Goal: Transaction & Acquisition: Book appointment/travel/reservation

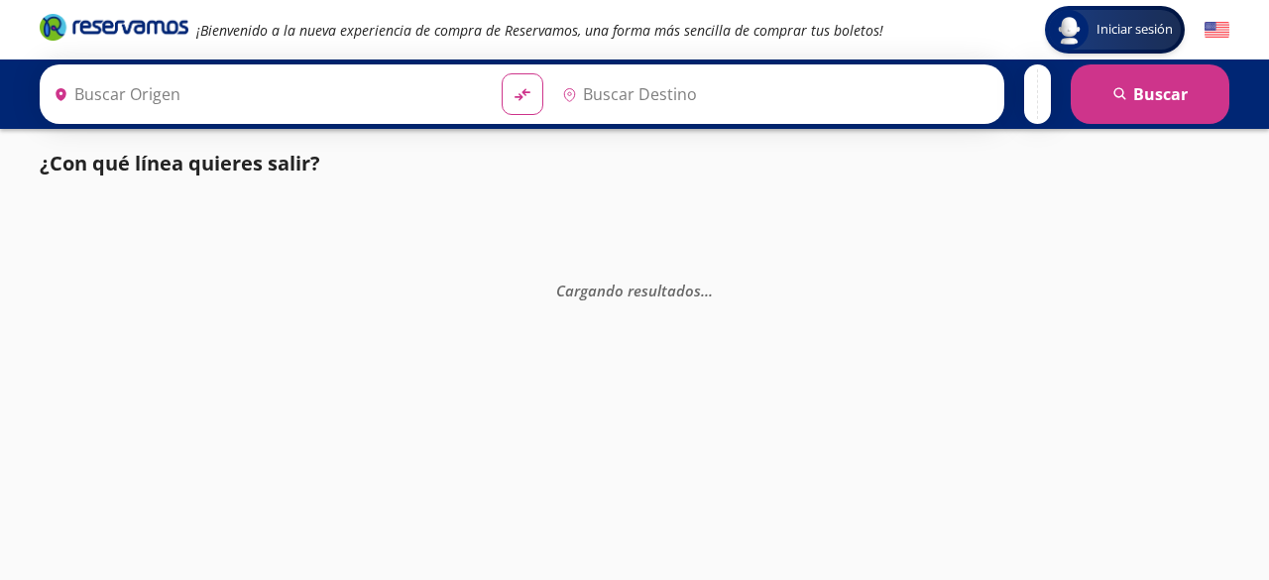
type input "[GEOGRAPHIC_DATA], [GEOGRAPHIC_DATA]"
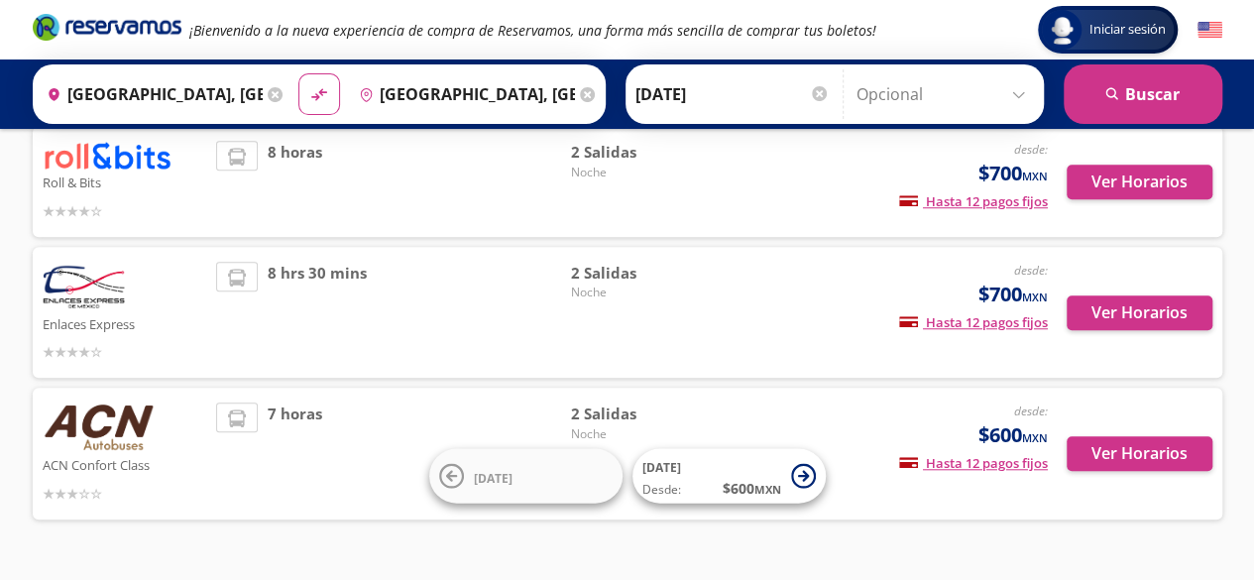
scroll to position [694, 0]
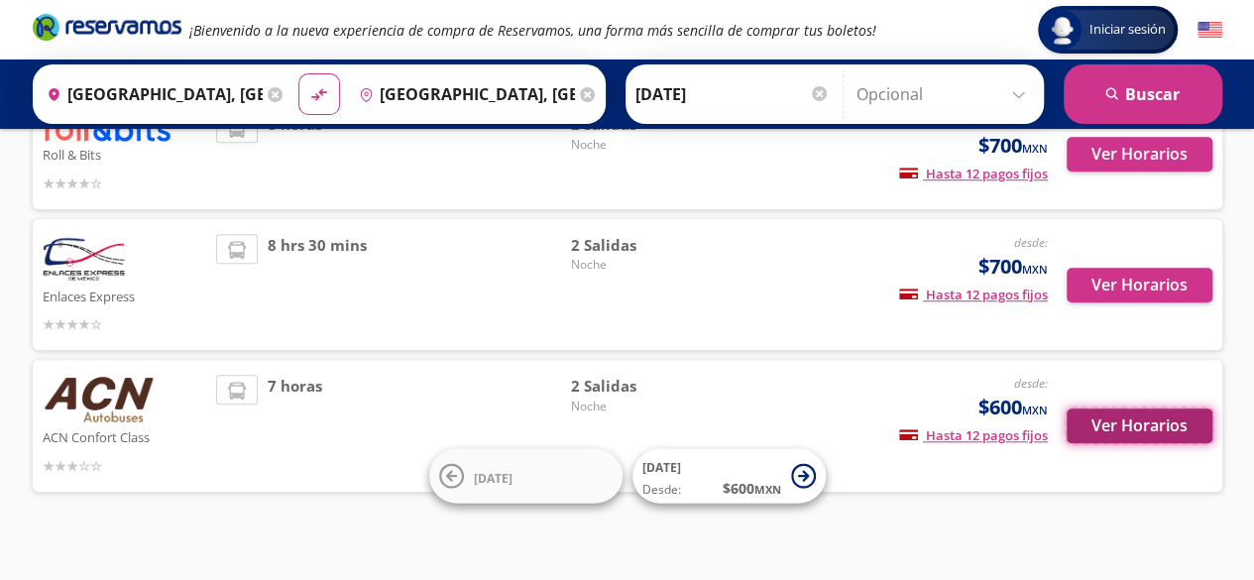
click at [1100, 408] on button "Ver Horarios" at bounding box center [1140, 425] width 146 height 35
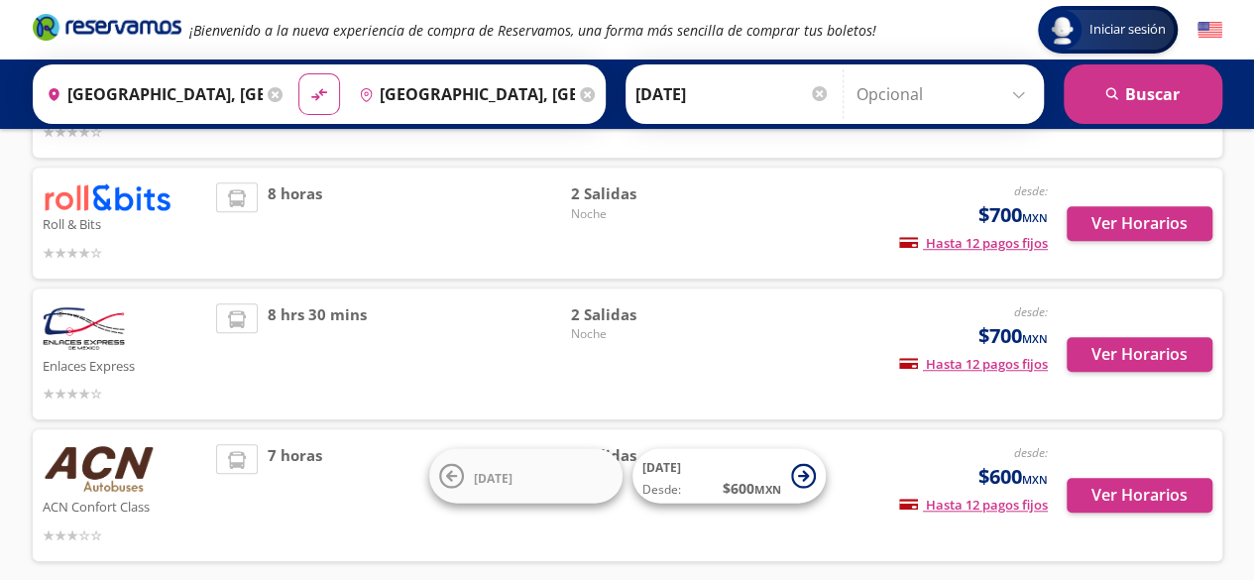
scroll to position [595, 0]
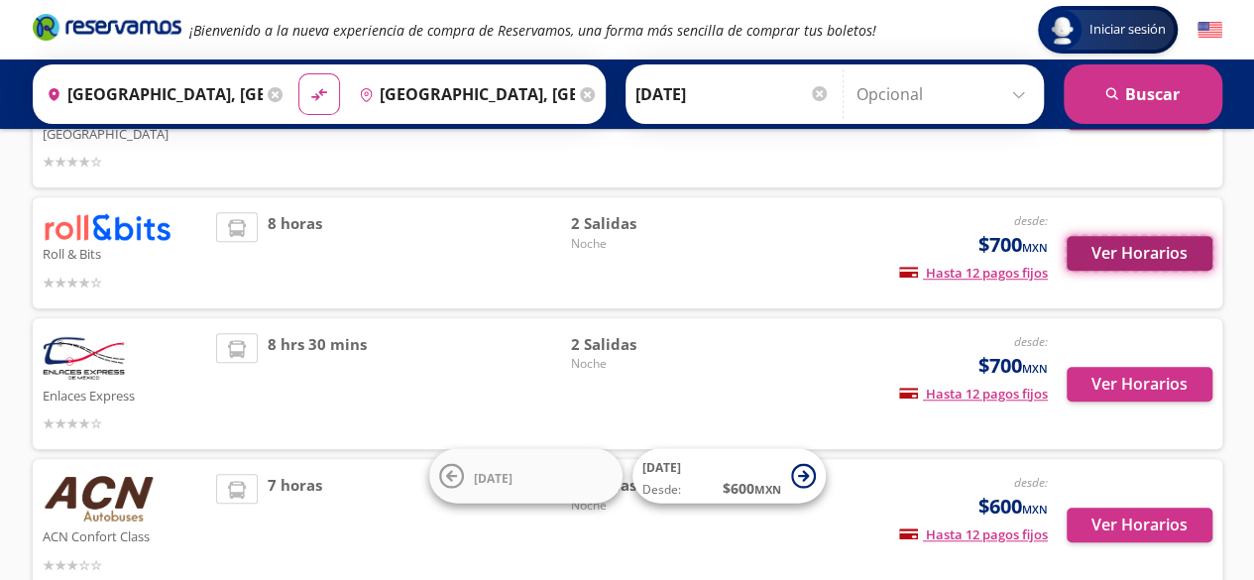
click at [1155, 236] on button "Ver Horarios" at bounding box center [1140, 253] width 146 height 35
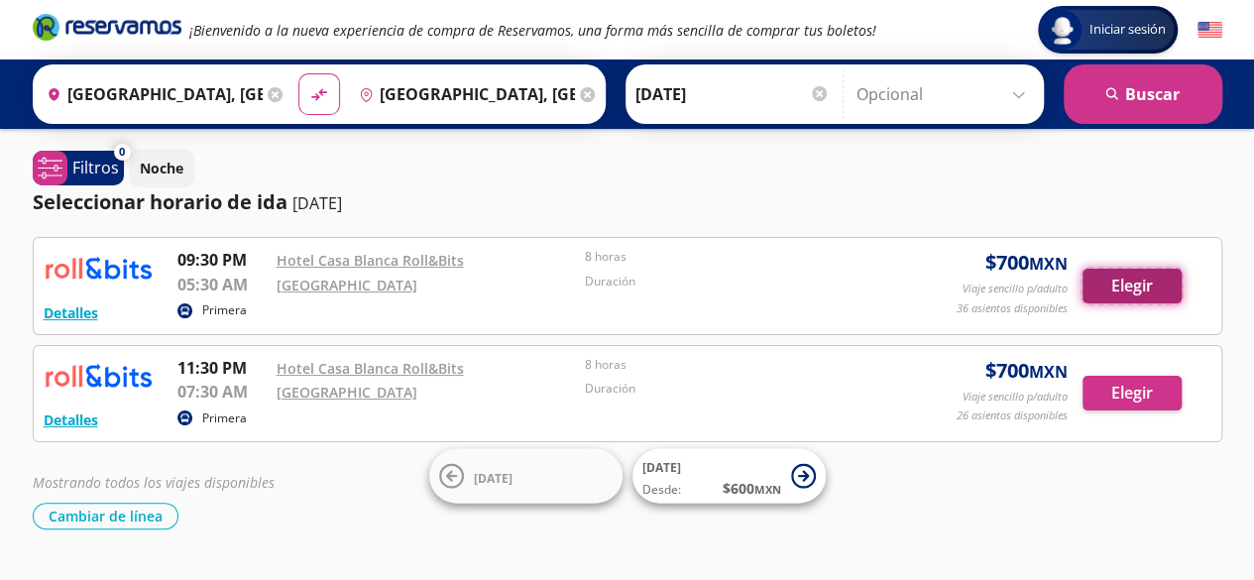
click at [1138, 286] on button "Elegir" at bounding box center [1131, 286] width 99 height 35
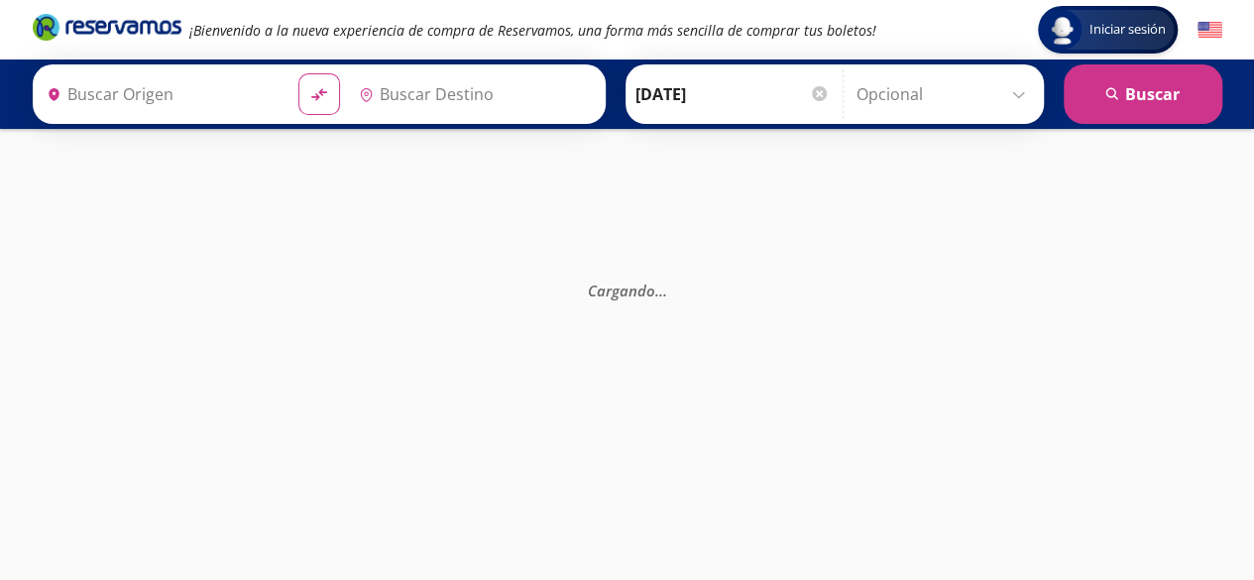
type input "[GEOGRAPHIC_DATA], [GEOGRAPHIC_DATA]"
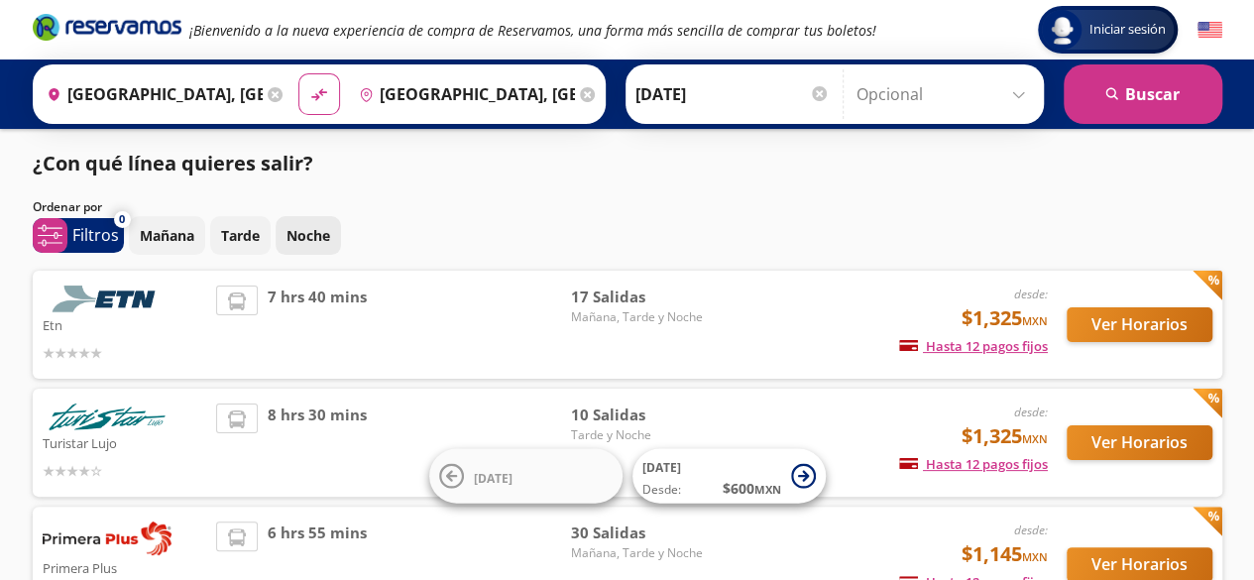
click at [309, 235] on p "Noche" at bounding box center [308, 235] width 44 height 21
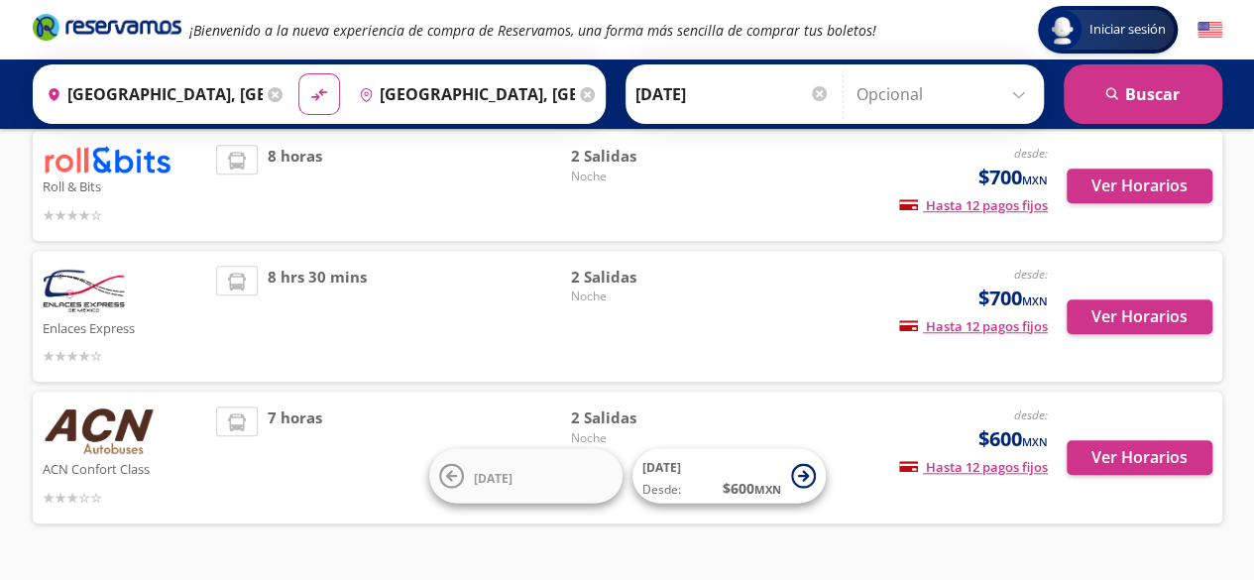
scroll to position [694, 0]
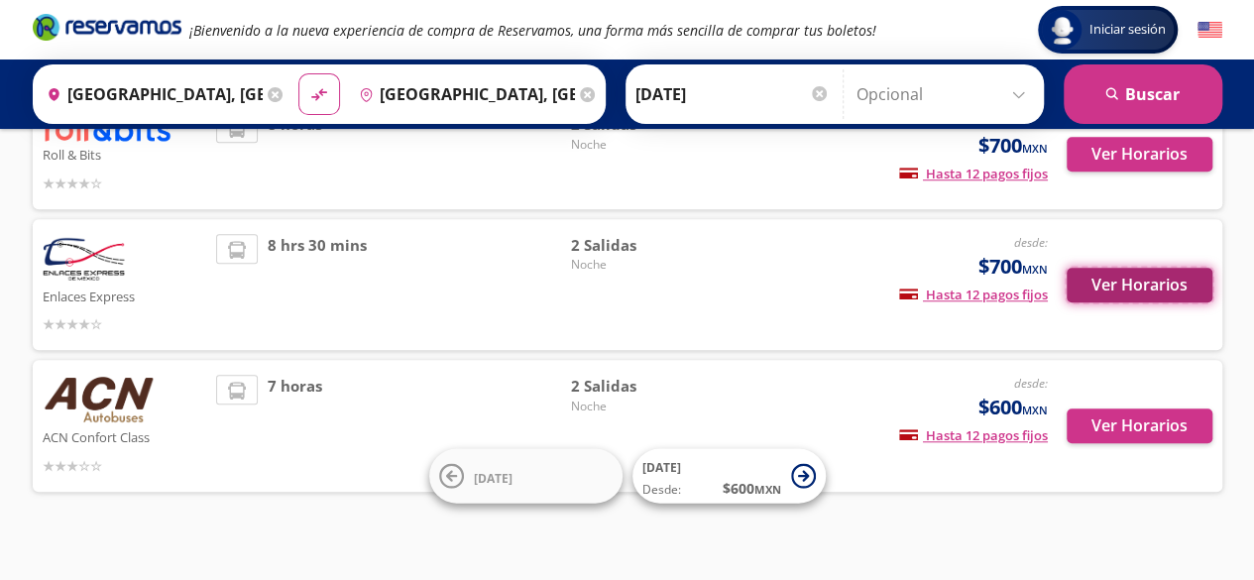
click at [1132, 268] on button "Ver Horarios" at bounding box center [1140, 285] width 146 height 35
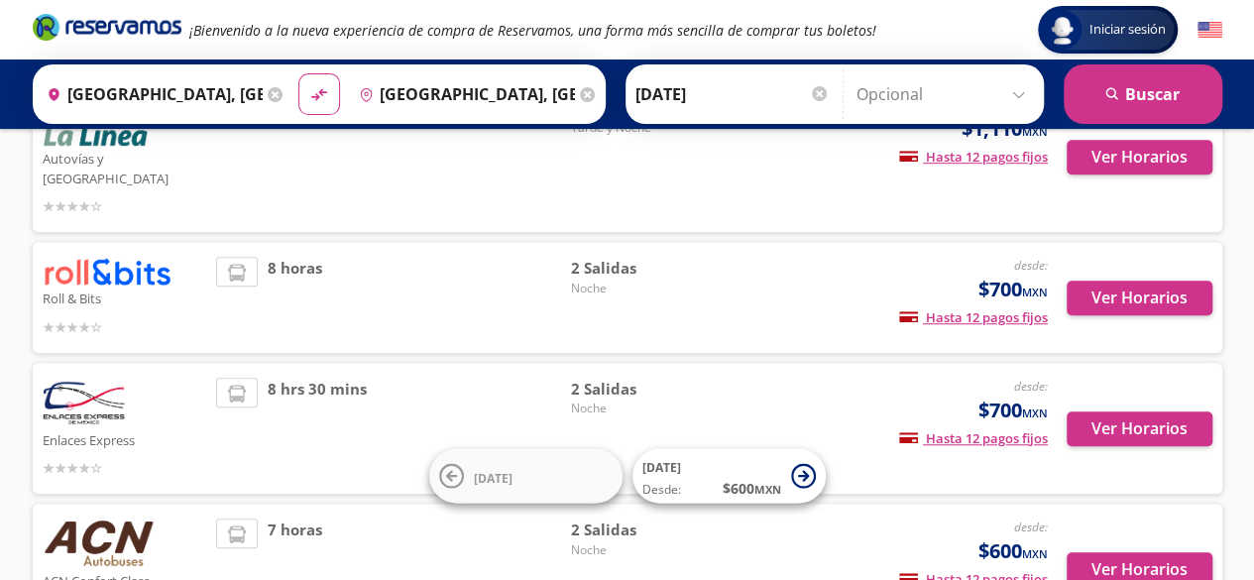
scroll to position [496, 0]
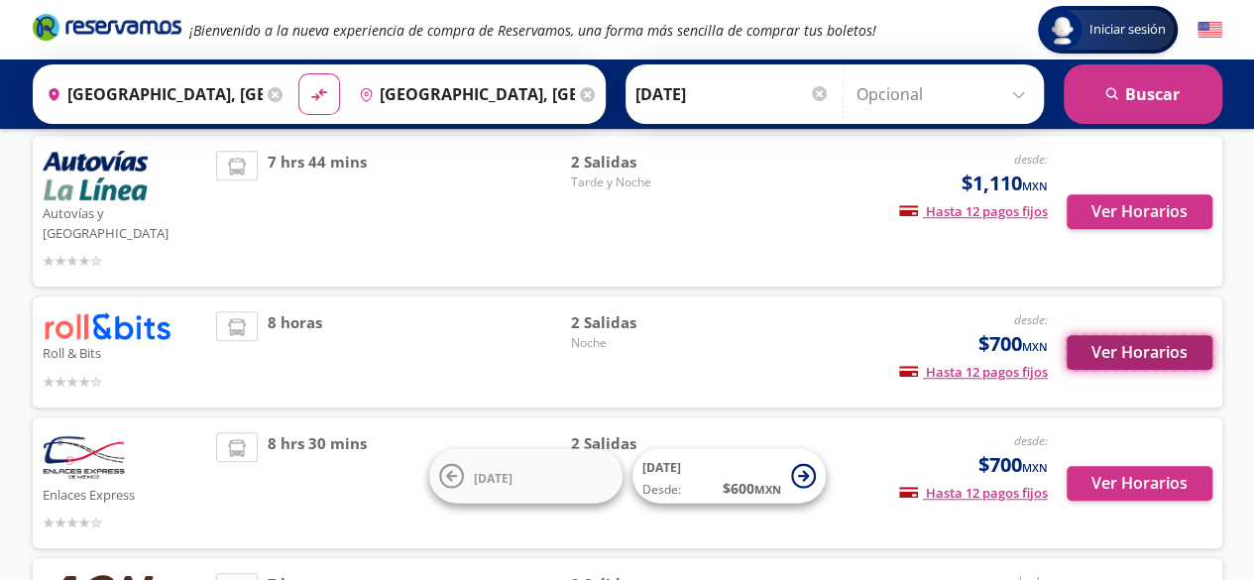
click at [1110, 336] on button "Ver Horarios" at bounding box center [1140, 352] width 146 height 35
